Goal: Find specific page/section: Find specific page/section

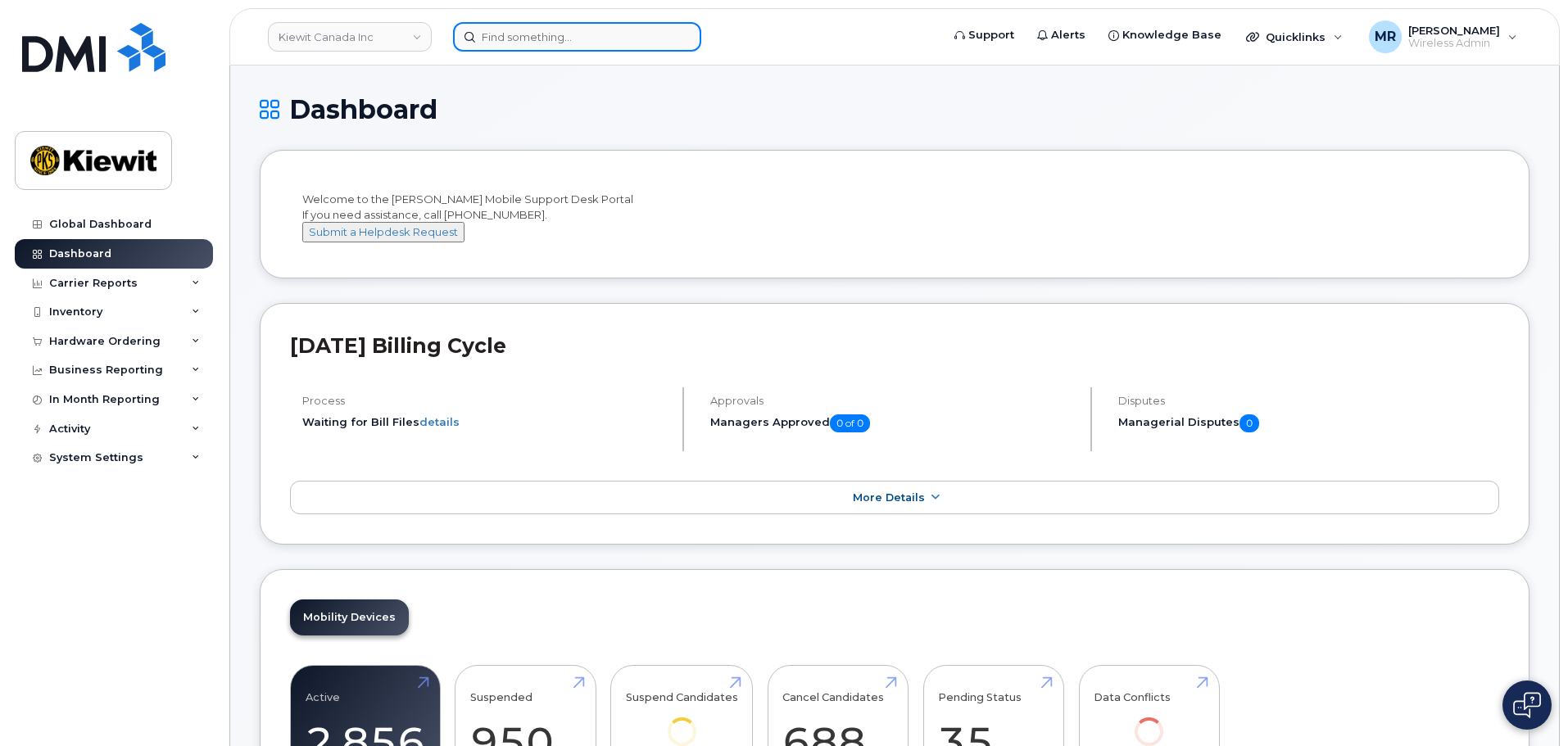
click at [548, 32] on input at bounding box center [577, 37] width 248 height 29
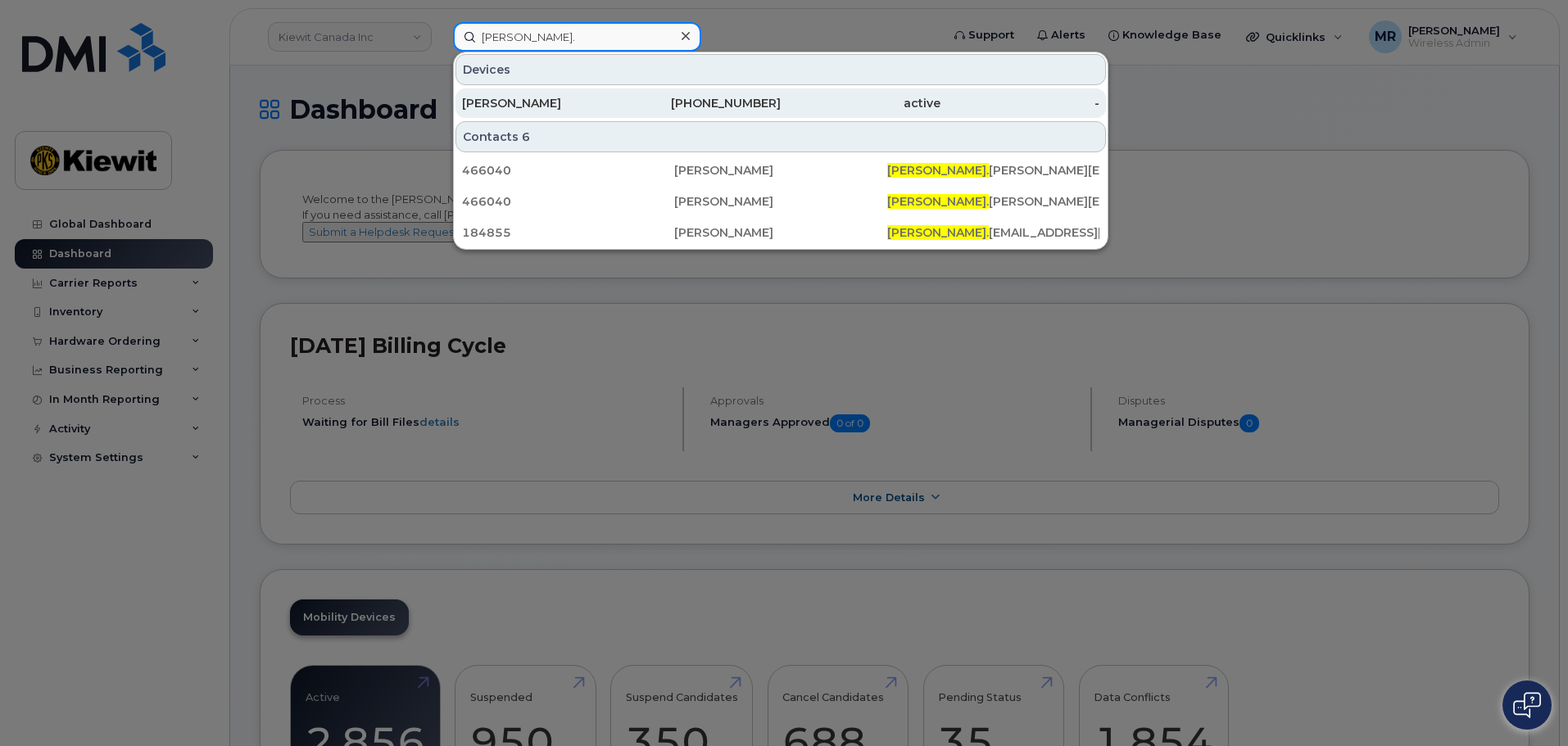
type input "[PERSON_NAME]."
click at [553, 90] on div "[PERSON_NAME]" at bounding box center [542, 103] width 160 height 29
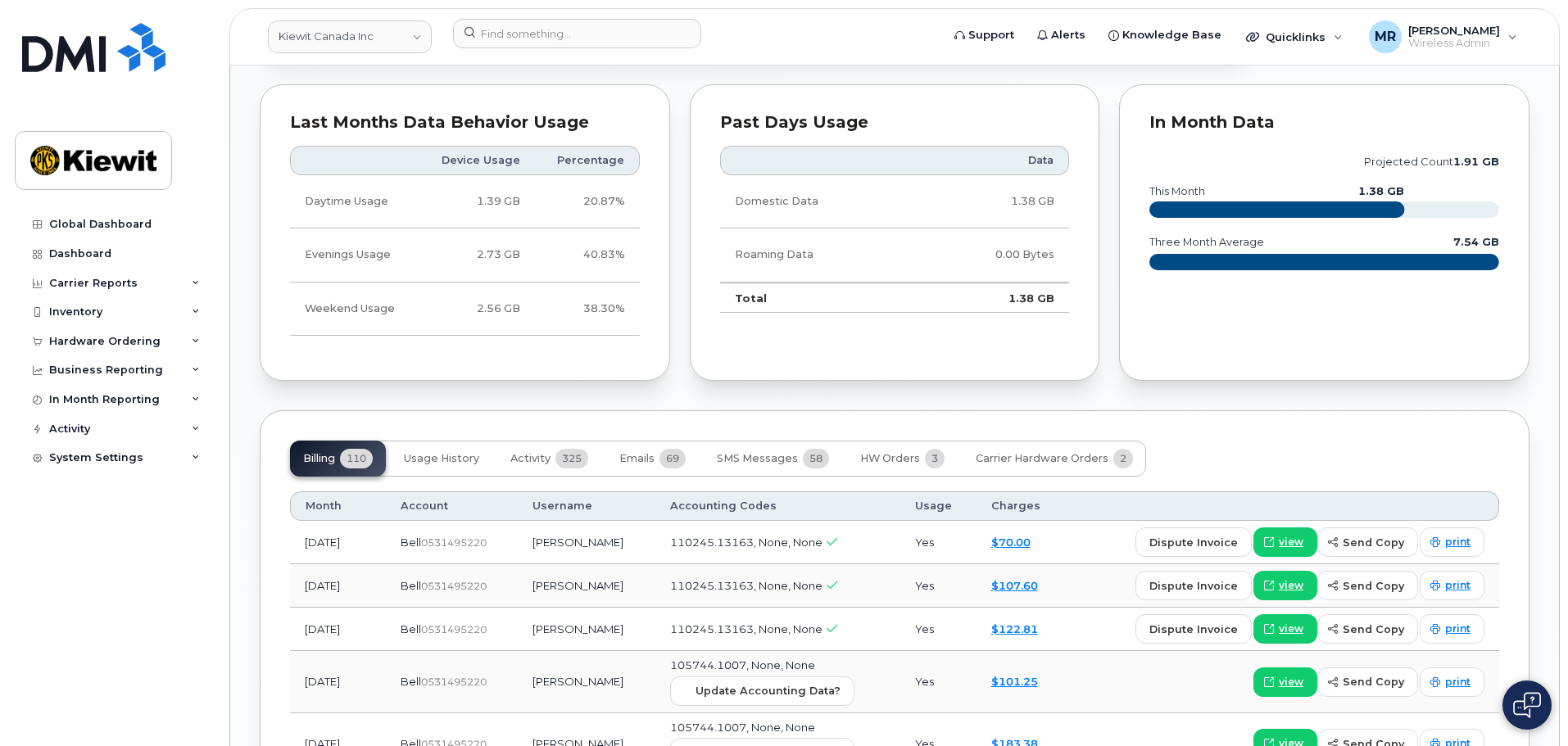
scroll to position [1228, 0]
